Goal: Transaction & Acquisition: Book appointment/travel/reservation

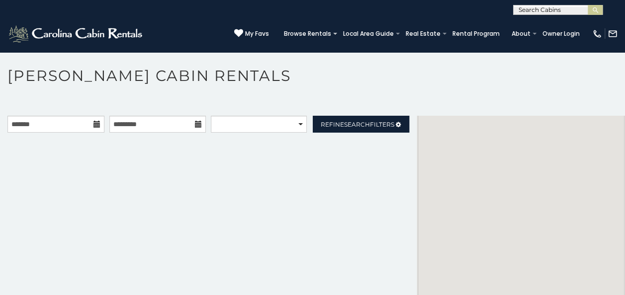
scroll to position [5, 0]
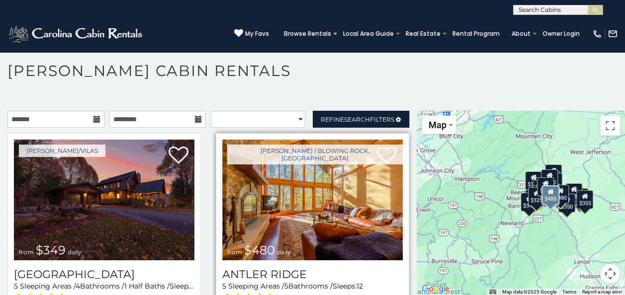
click at [322, 241] on img at bounding box center [312, 200] width 180 height 121
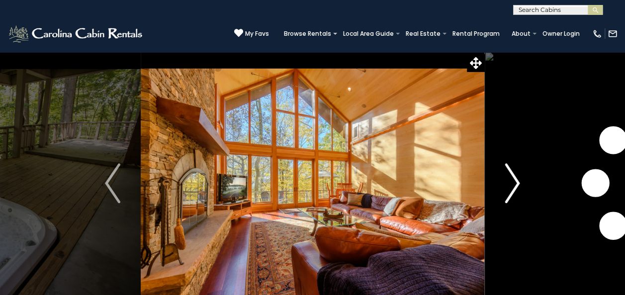
click at [516, 183] on img "Next" at bounding box center [512, 184] width 15 height 40
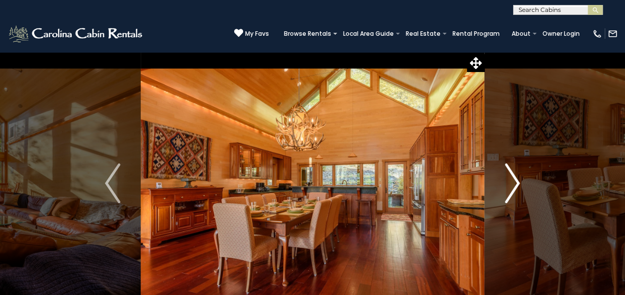
click at [516, 183] on img "Next" at bounding box center [512, 184] width 15 height 40
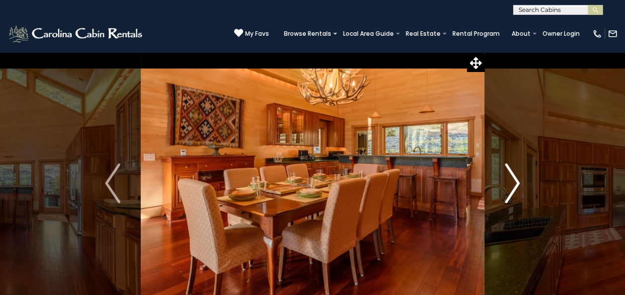
click at [516, 183] on img "Next" at bounding box center [512, 184] width 15 height 40
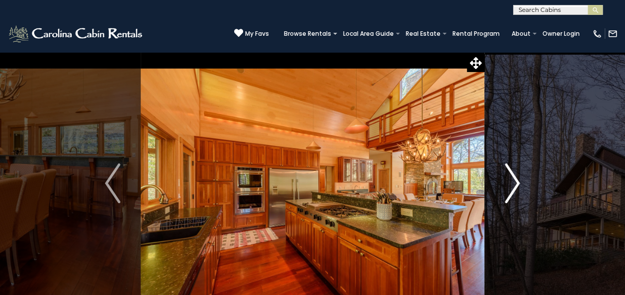
click at [516, 183] on img "Next" at bounding box center [512, 184] width 15 height 40
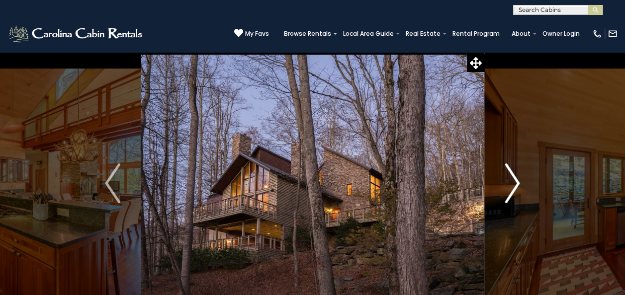
click at [516, 183] on img "Next" at bounding box center [512, 184] width 15 height 40
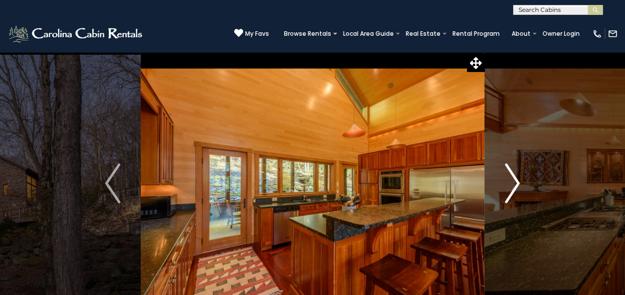
click at [516, 183] on img "Next" at bounding box center [512, 184] width 15 height 40
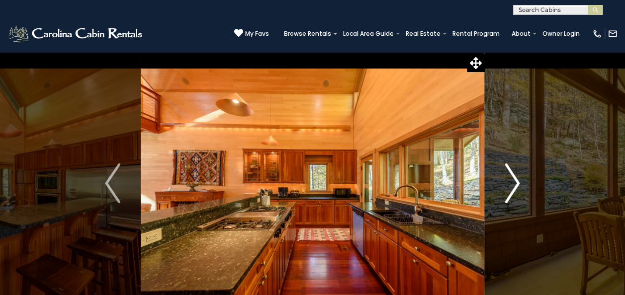
click at [516, 183] on img "Next" at bounding box center [512, 184] width 15 height 40
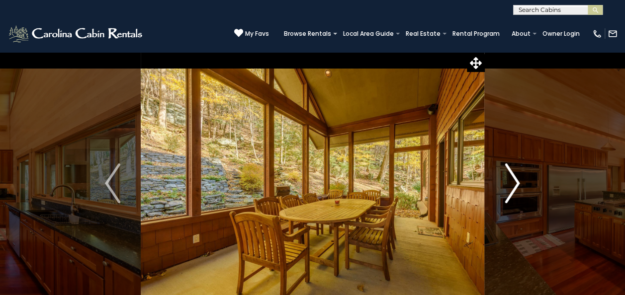
click at [516, 183] on img "Next" at bounding box center [512, 184] width 15 height 40
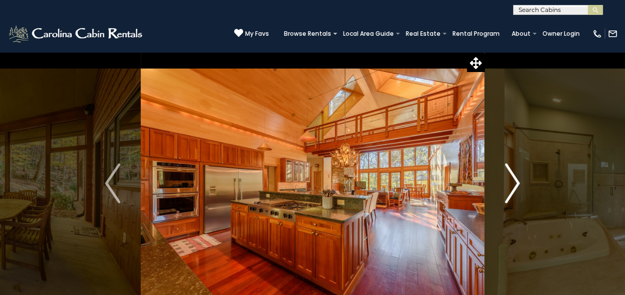
click at [516, 183] on img "Next" at bounding box center [512, 184] width 15 height 40
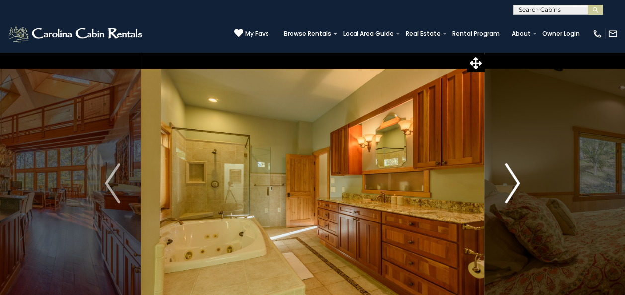
click at [516, 183] on img "Next" at bounding box center [512, 184] width 15 height 40
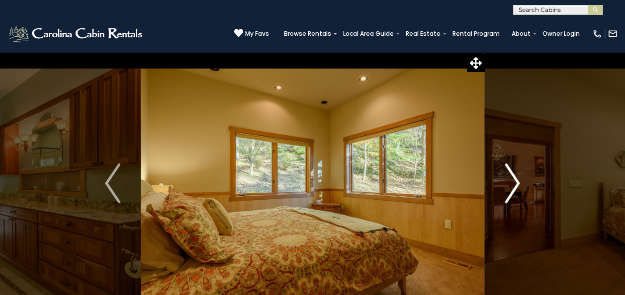
click at [516, 183] on img "Next" at bounding box center [512, 184] width 15 height 40
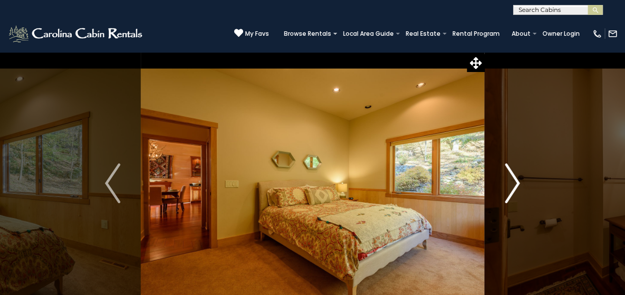
click at [516, 183] on img "Next" at bounding box center [512, 184] width 15 height 40
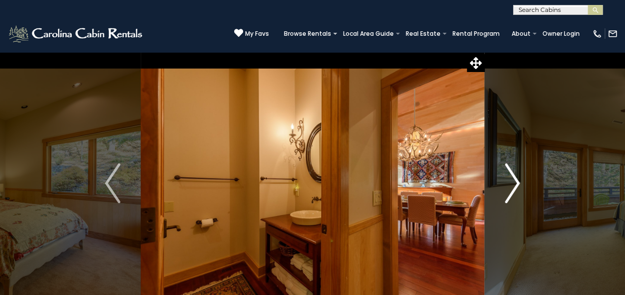
click at [516, 183] on img "Next" at bounding box center [512, 184] width 15 height 40
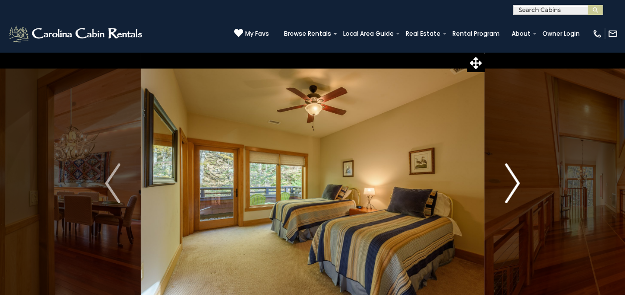
click at [516, 183] on img "Next" at bounding box center [512, 184] width 15 height 40
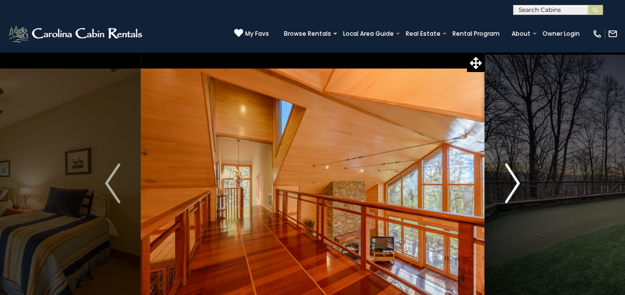
click at [516, 183] on img "Next" at bounding box center [512, 184] width 15 height 40
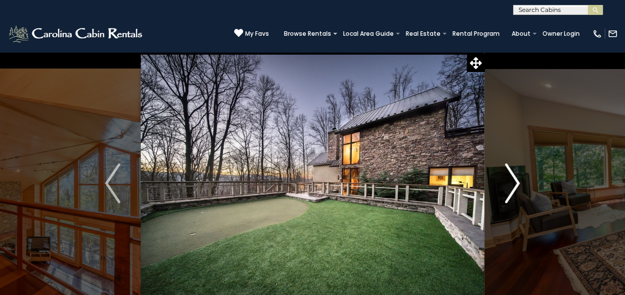
click at [516, 183] on img "Next" at bounding box center [512, 184] width 15 height 40
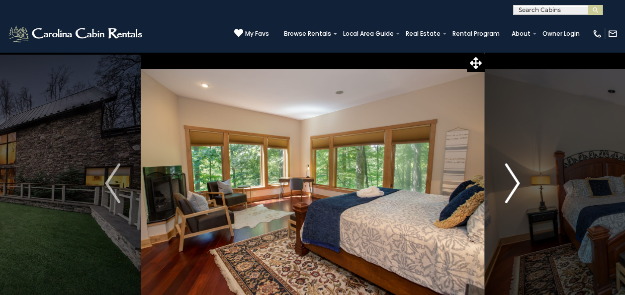
click at [516, 183] on img "Next" at bounding box center [512, 184] width 15 height 40
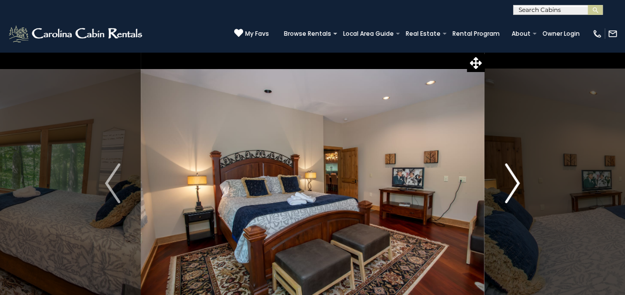
click at [516, 183] on img "Next" at bounding box center [512, 184] width 15 height 40
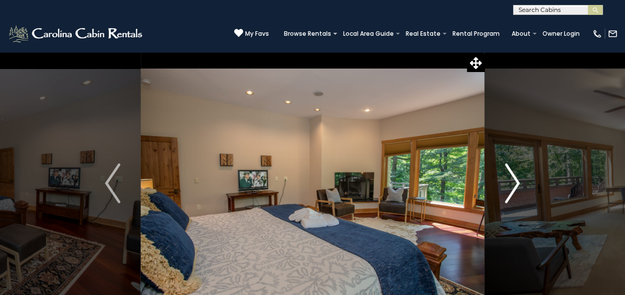
click at [516, 183] on img "Next" at bounding box center [512, 184] width 15 height 40
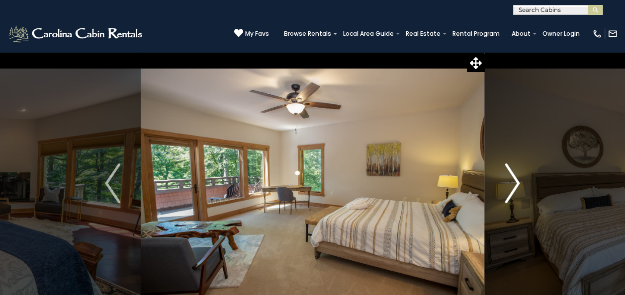
click at [516, 183] on img "Next" at bounding box center [512, 184] width 15 height 40
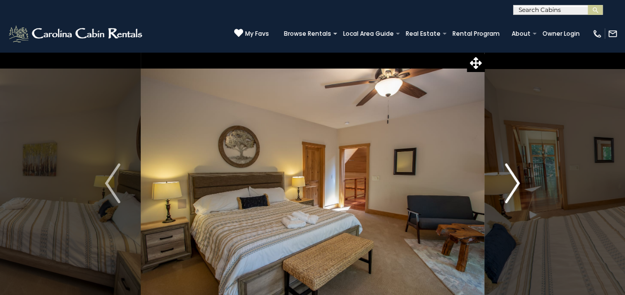
click at [516, 183] on img "Next" at bounding box center [512, 184] width 15 height 40
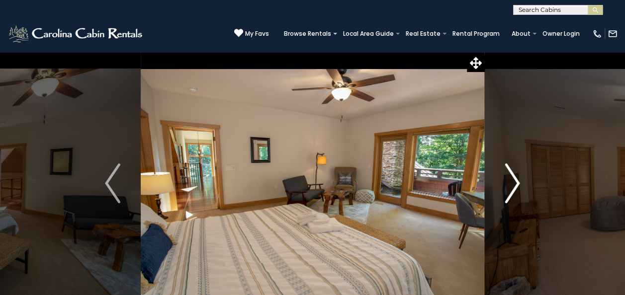
click at [516, 183] on img "Next" at bounding box center [512, 184] width 15 height 40
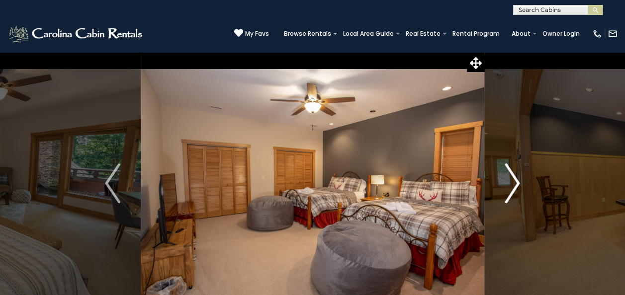
click at [516, 183] on img "Next" at bounding box center [512, 184] width 15 height 40
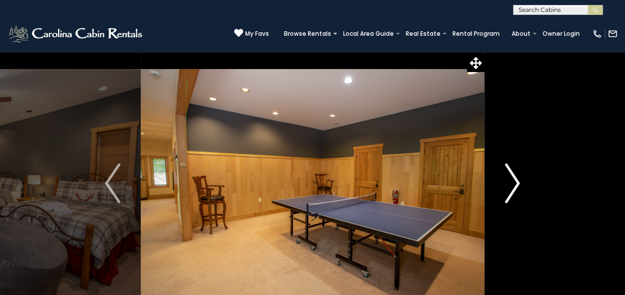
click at [516, 183] on img "Next" at bounding box center [512, 184] width 15 height 40
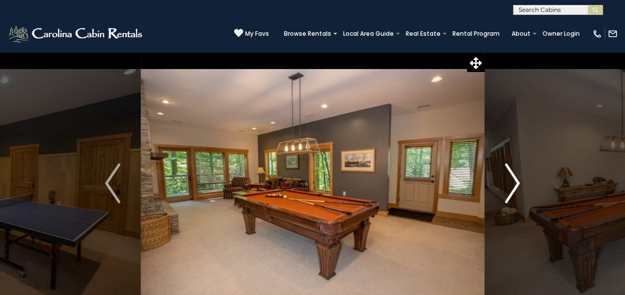
click at [516, 183] on img "Next" at bounding box center [512, 184] width 15 height 40
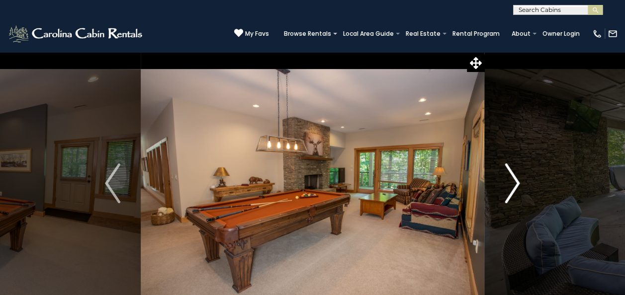
click at [516, 183] on img "Next" at bounding box center [512, 184] width 15 height 40
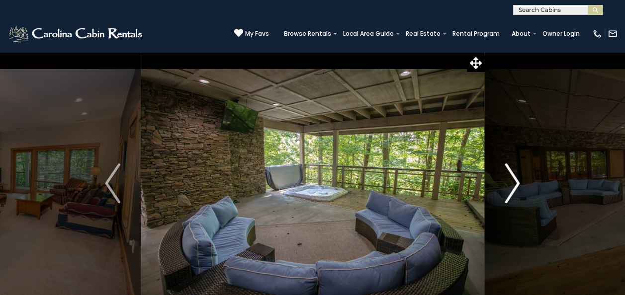
click at [516, 183] on img "Next" at bounding box center [512, 184] width 15 height 40
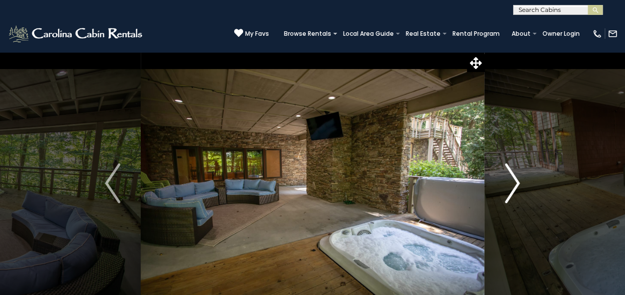
click at [518, 182] on img "Next" at bounding box center [512, 184] width 15 height 40
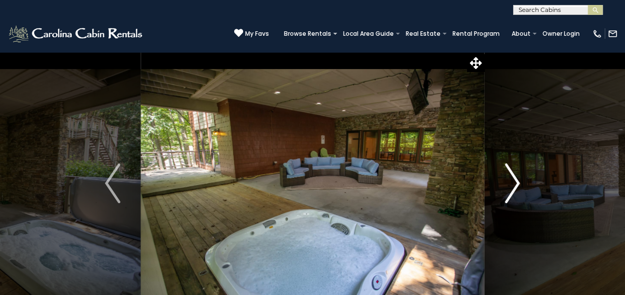
click at [518, 182] on img "Next" at bounding box center [512, 184] width 15 height 40
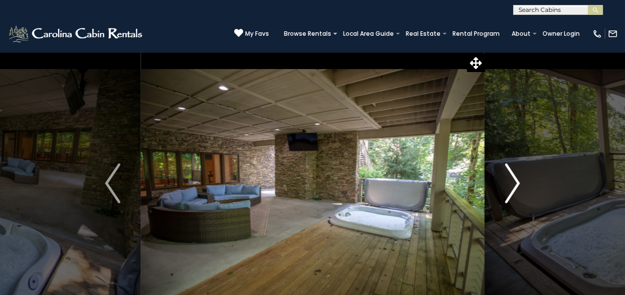
click at [518, 182] on img "Next" at bounding box center [512, 184] width 15 height 40
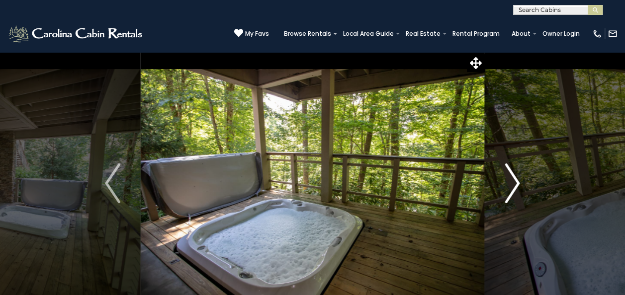
click at [518, 182] on img "Next" at bounding box center [512, 184] width 15 height 40
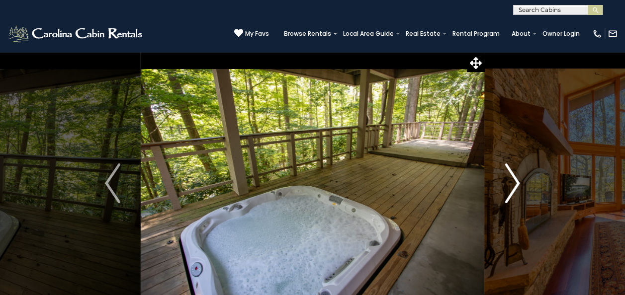
click at [518, 182] on img "Next" at bounding box center [512, 184] width 15 height 40
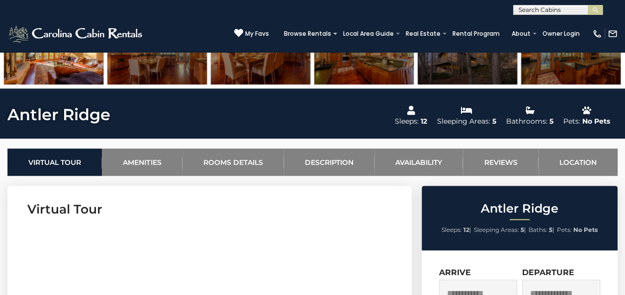
scroll to position [295, 0]
